Goal: Task Accomplishment & Management: Manage account settings

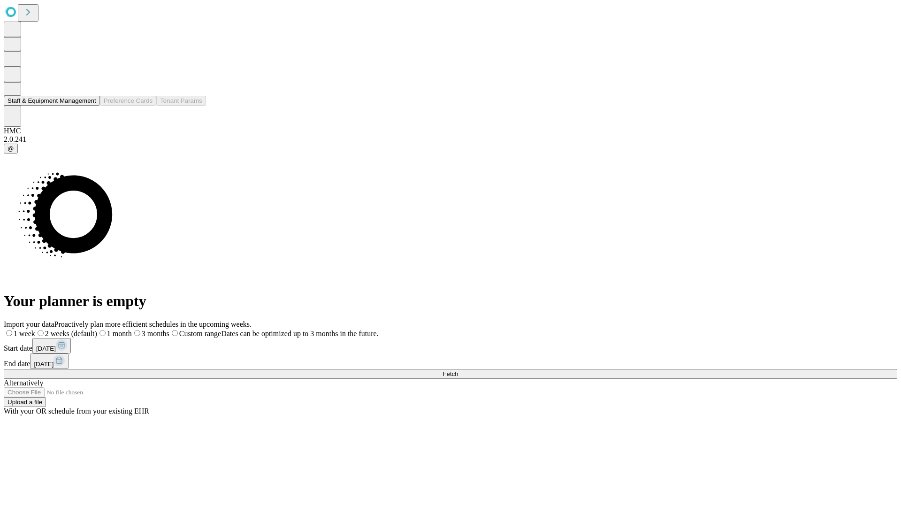
click at [88, 106] on button "Staff & Equipment Management" at bounding box center [52, 101] width 96 height 10
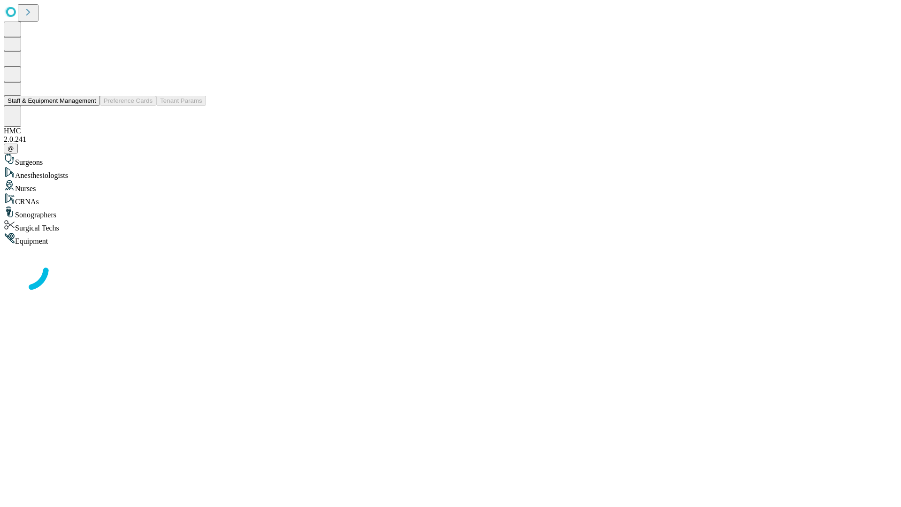
click at [90, 106] on button "Staff & Equipment Management" at bounding box center [52, 101] width 96 height 10
